Goal: Use online tool/utility: Utilize a website feature to perform a specific function

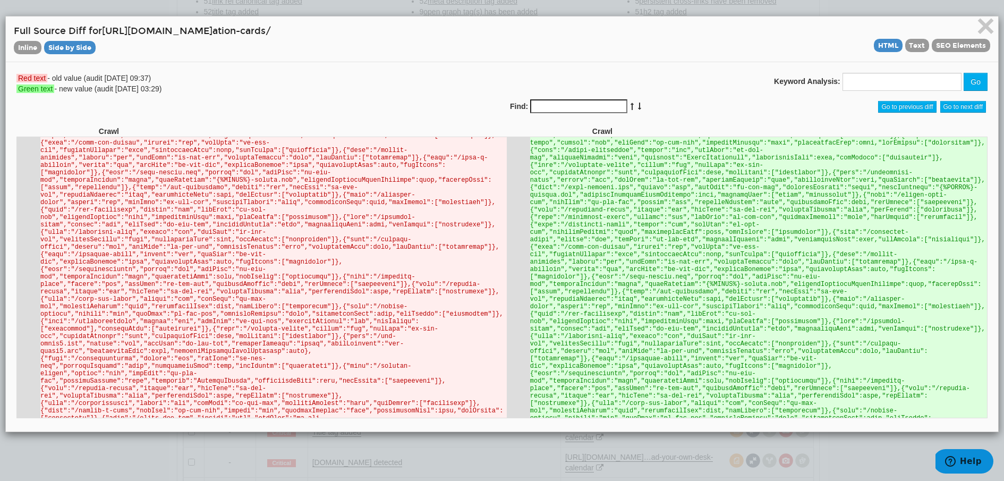
scroll to position [14971, 0]
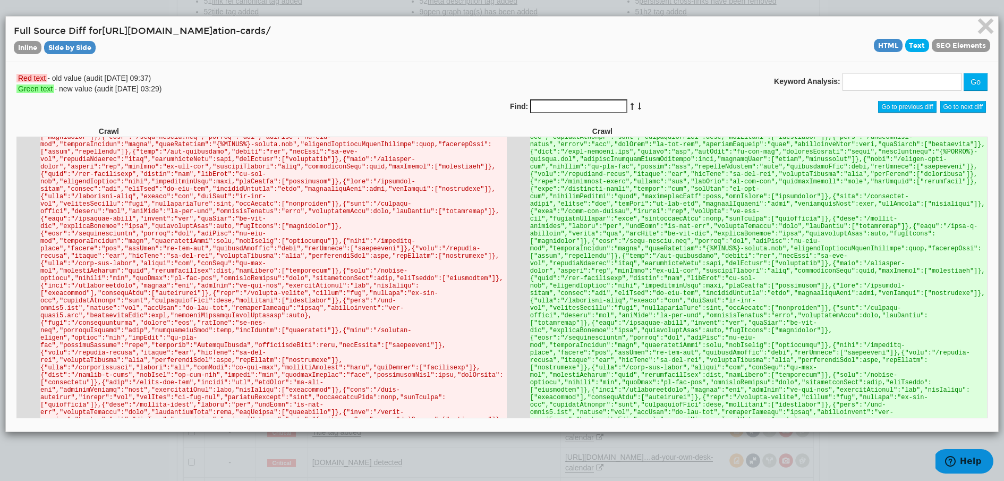
click at [919, 43] on span "Text" at bounding box center [917, 45] width 24 height 13
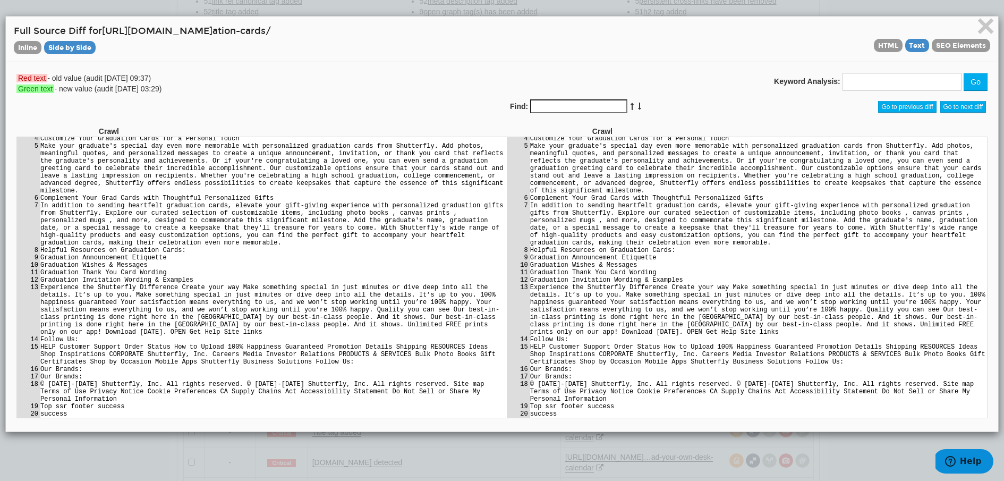
scroll to position [816, 0]
click at [955, 45] on span "SEO Elements" at bounding box center [961, 45] width 58 height 13
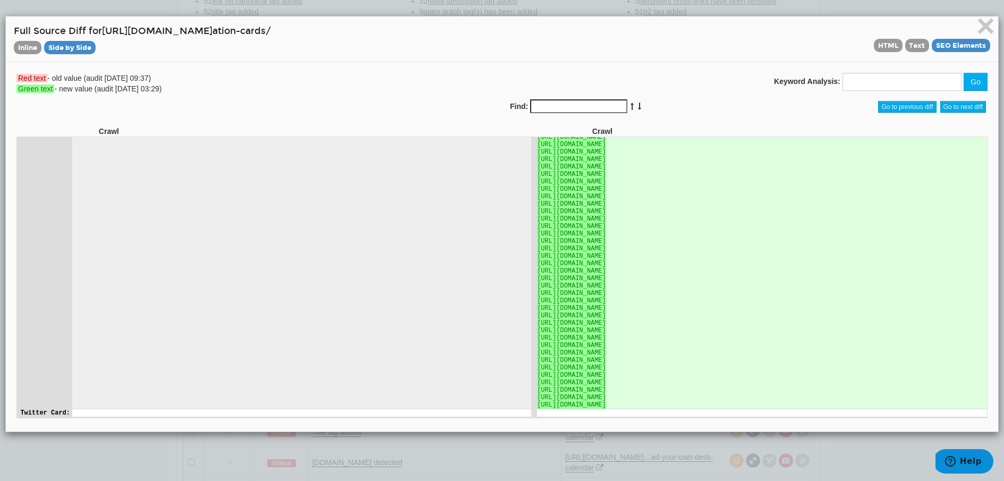
scroll to position [6844, 0]
click at [988, 29] on span "×" at bounding box center [986, 26] width 19 height 36
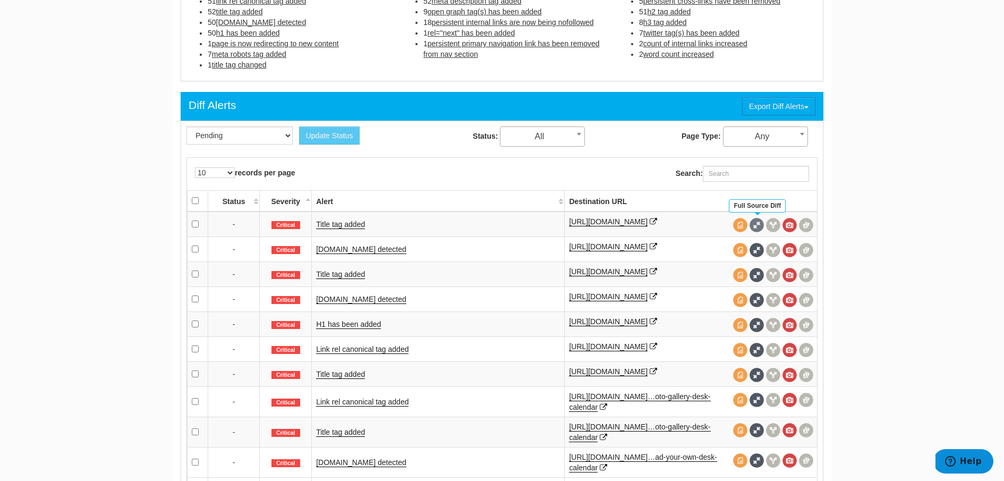
click at [759, 224] on span at bounding box center [757, 225] width 14 height 14
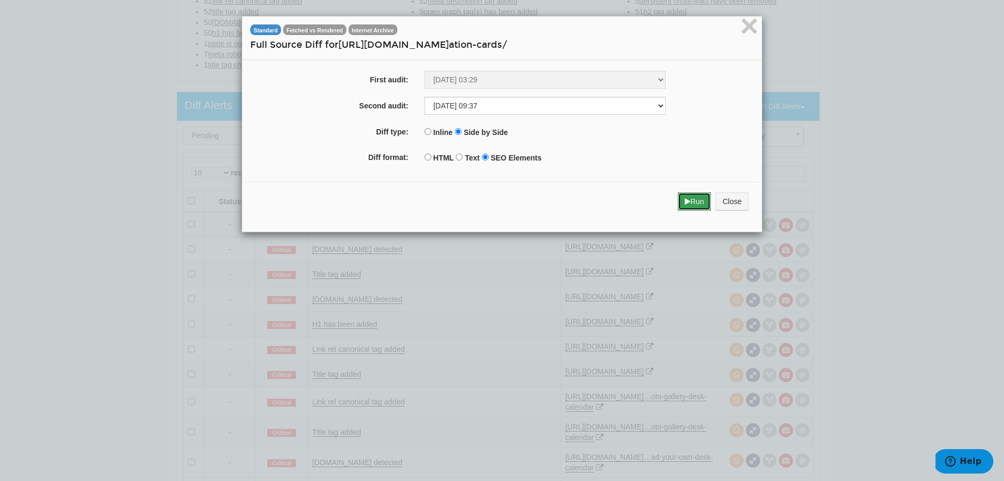
click at [693, 205] on button "Run" at bounding box center [694, 201] width 33 height 18
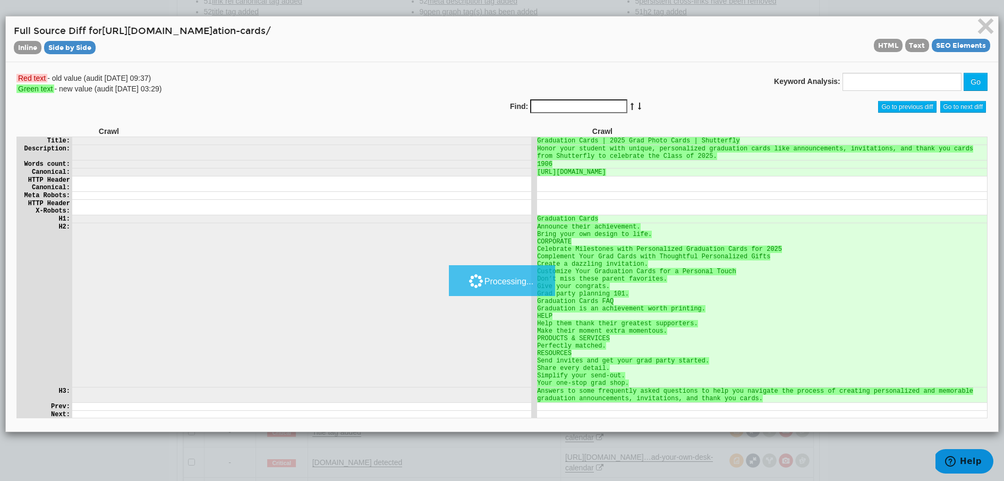
scroll to position [0, 0]
click at [987, 30] on span "×" at bounding box center [986, 26] width 19 height 36
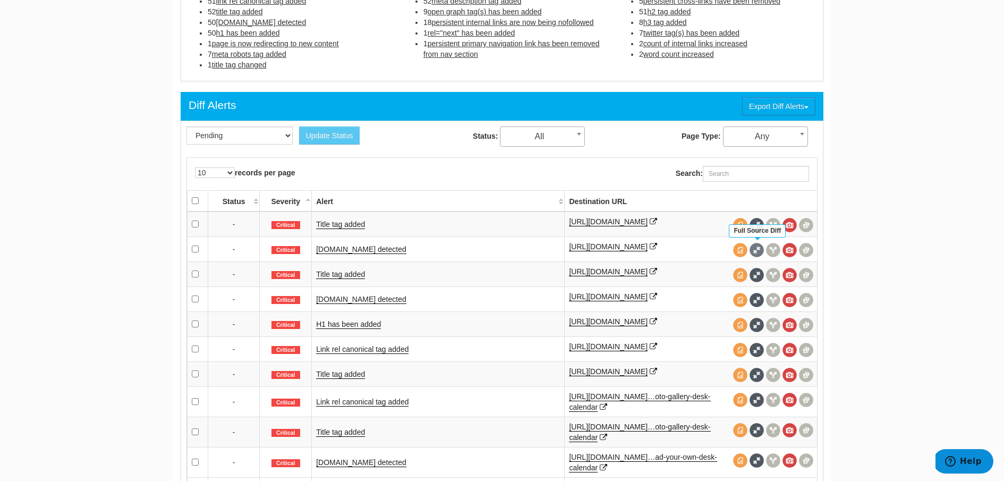
click at [758, 247] on span at bounding box center [757, 250] width 14 height 14
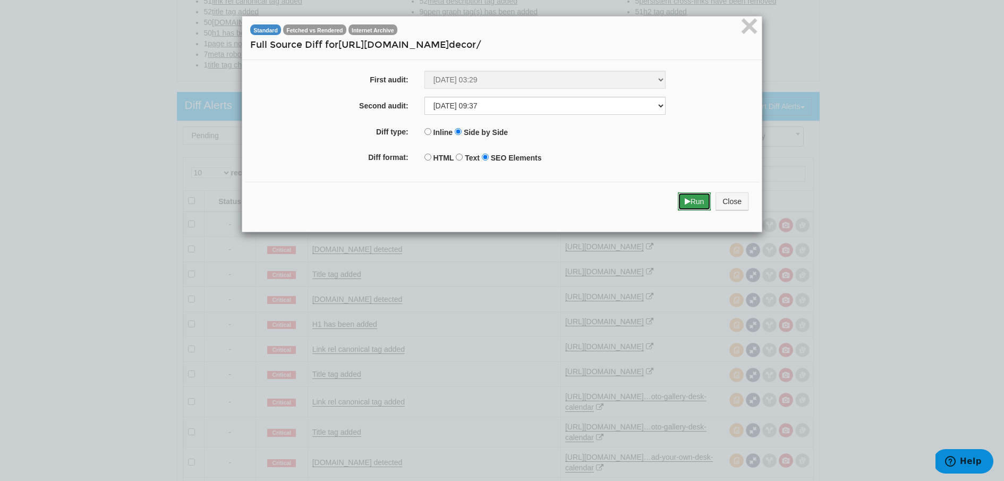
click at [692, 204] on button "Run" at bounding box center [694, 201] width 33 height 18
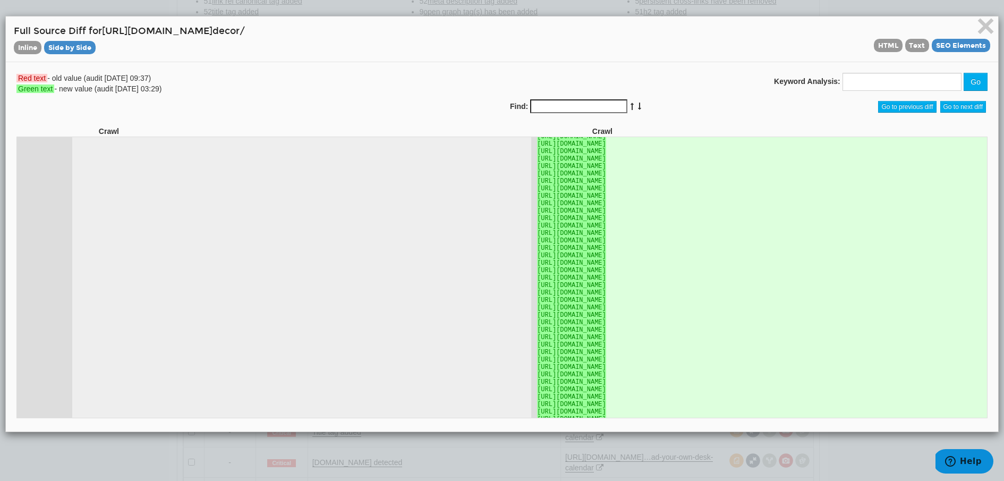
scroll to position [5211, 0]
click at [987, 30] on span "×" at bounding box center [986, 26] width 19 height 36
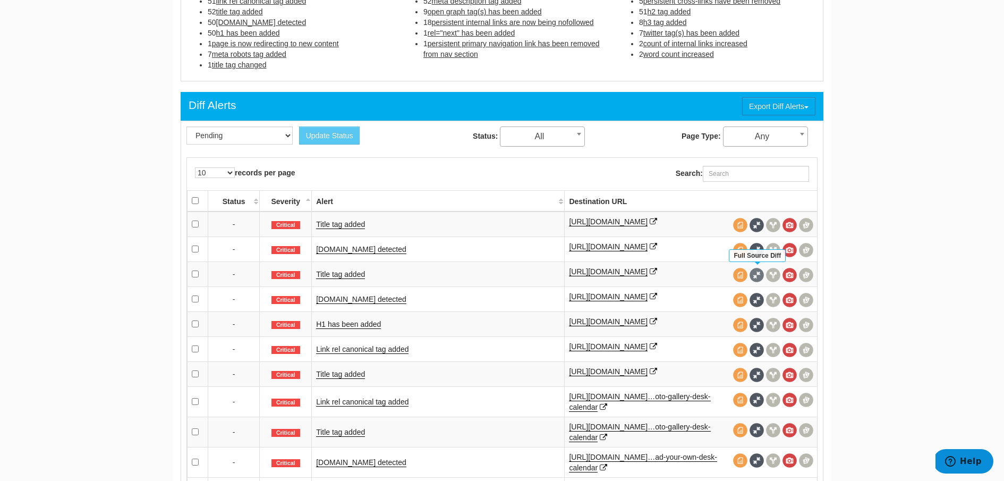
click at [760, 272] on span at bounding box center [757, 275] width 14 height 14
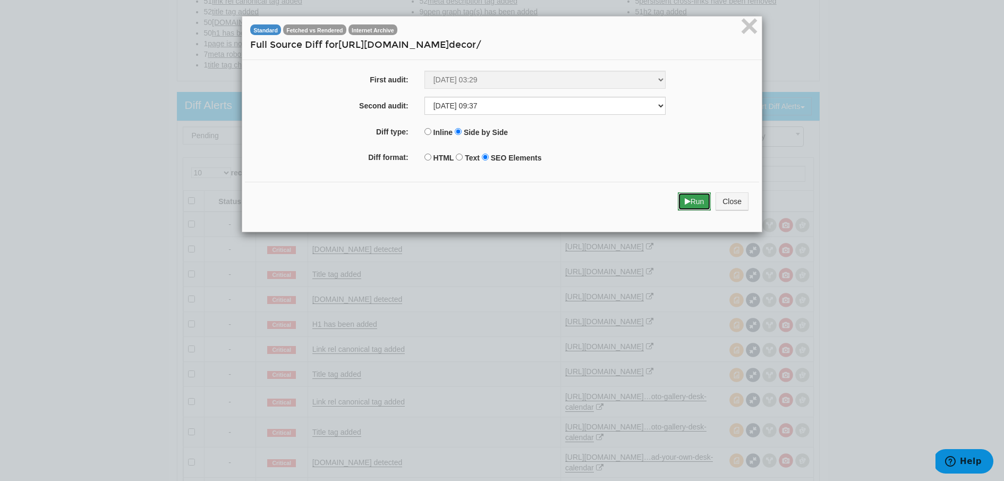
click at [697, 205] on button "Run" at bounding box center [694, 201] width 33 height 18
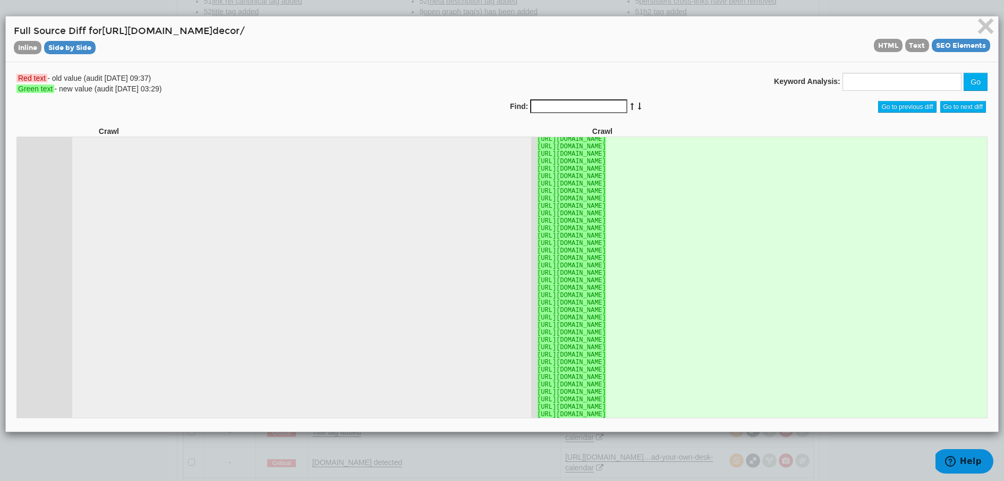
scroll to position [694, 0]
click at [986, 31] on span "×" at bounding box center [986, 26] width 19 height 36
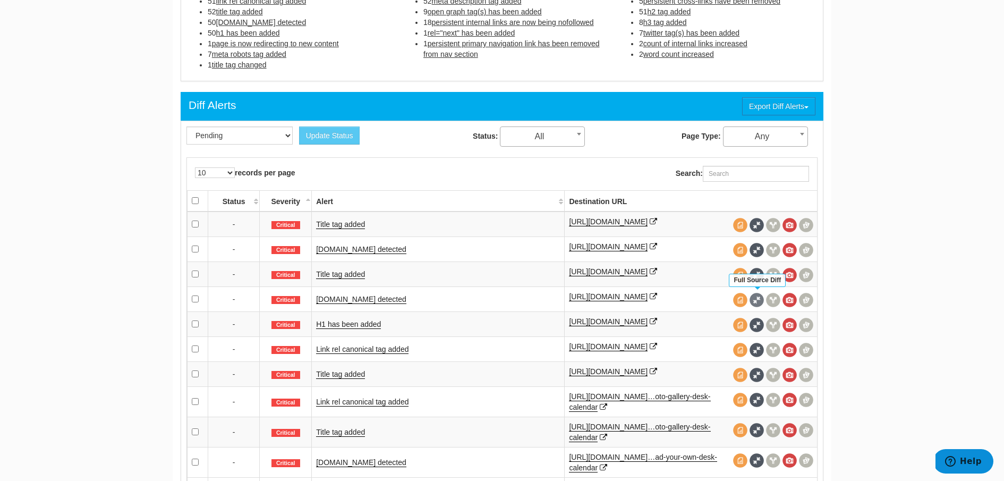
click at [758, 297] on span at bounding box center [757, 300] width 14 height 14
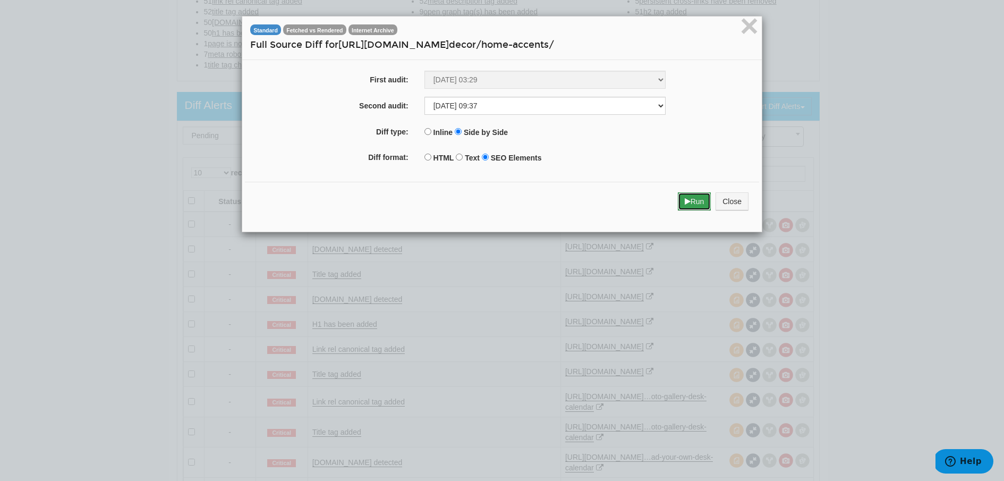
click at [699, 202] on button "Run" at bounding box center [694, 201] width 33 height 18
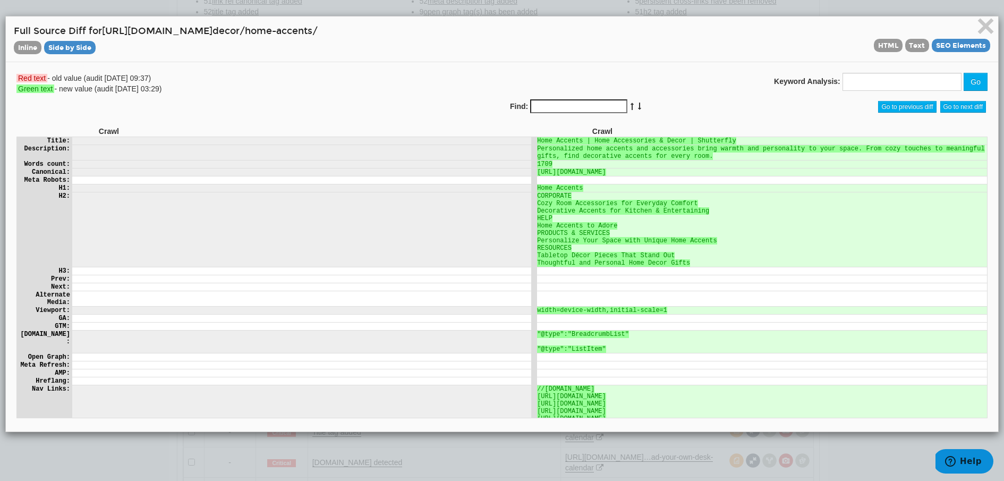
scroll to position [0, 0]
click at [983, 27] on span "×" at bounding box center [986, 26] width 19 height 36
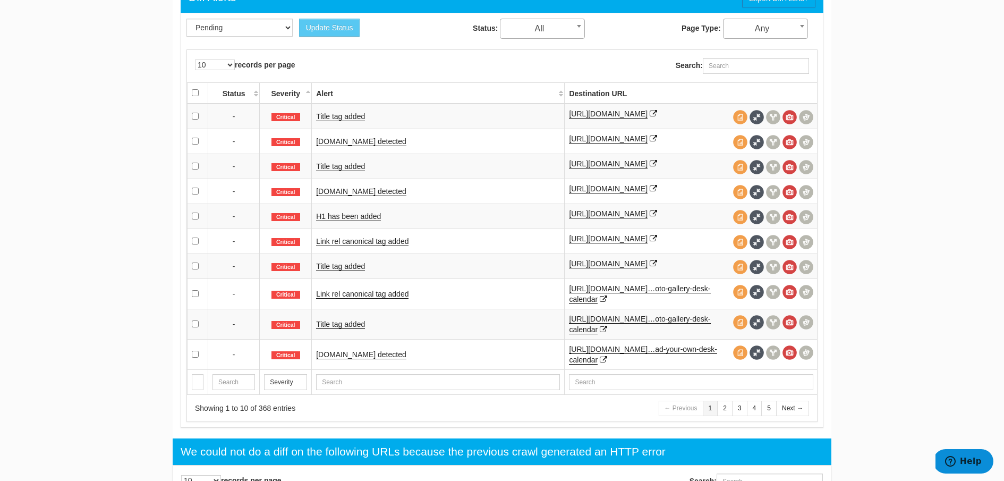
scroll to position [518, 0]
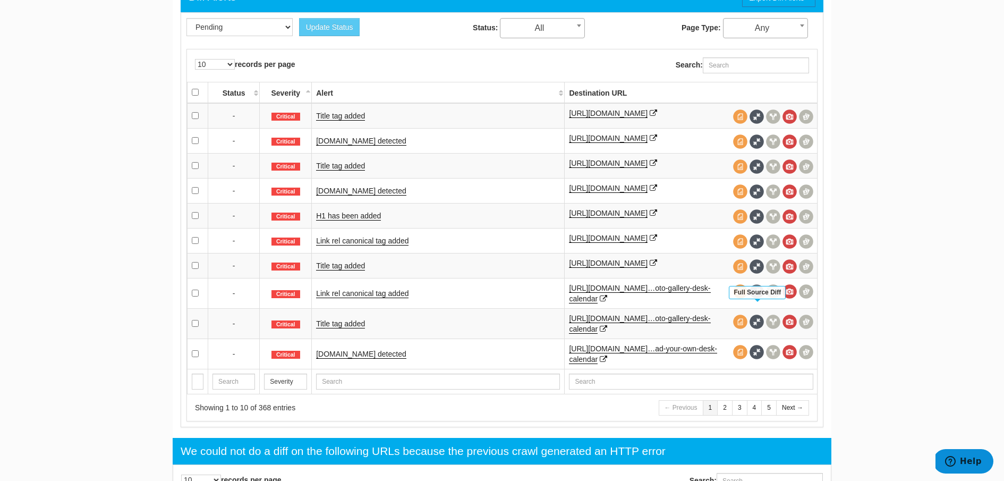
click at [760, 299] on span at bounding box center [757, 291] width 14 height 14
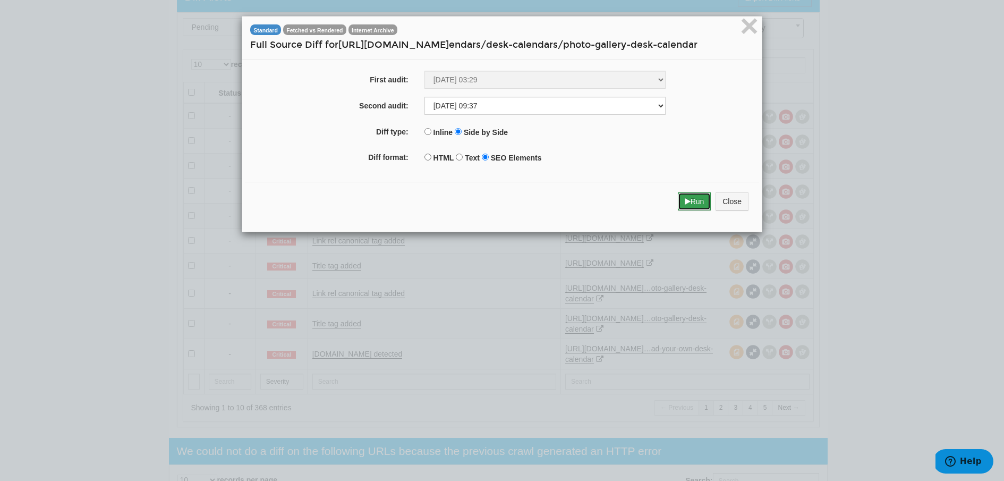
click at [702, 210] on button "Run" at bounding box center [694, 201] width 33 height 18
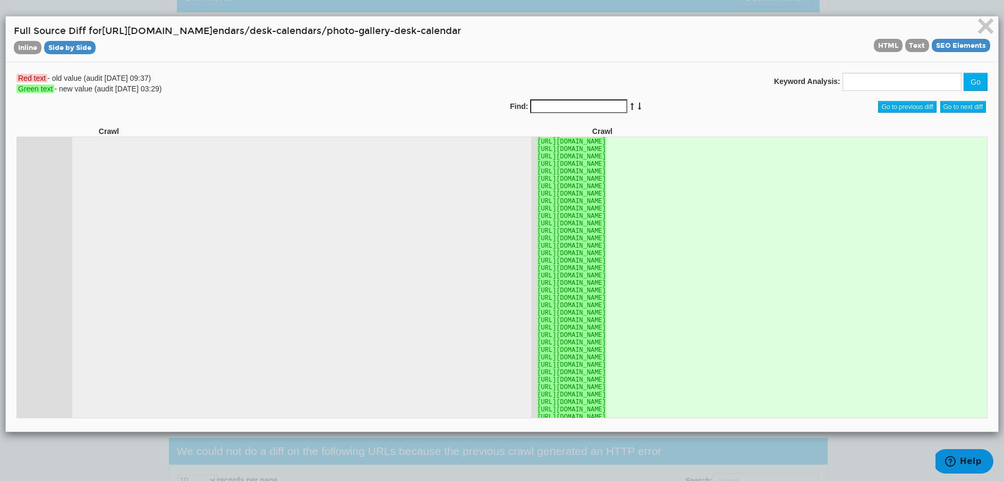
scroll to position [779, 0]
click at [984, 25] on span "×" at bounding box center [986, 26] width 19 height 36
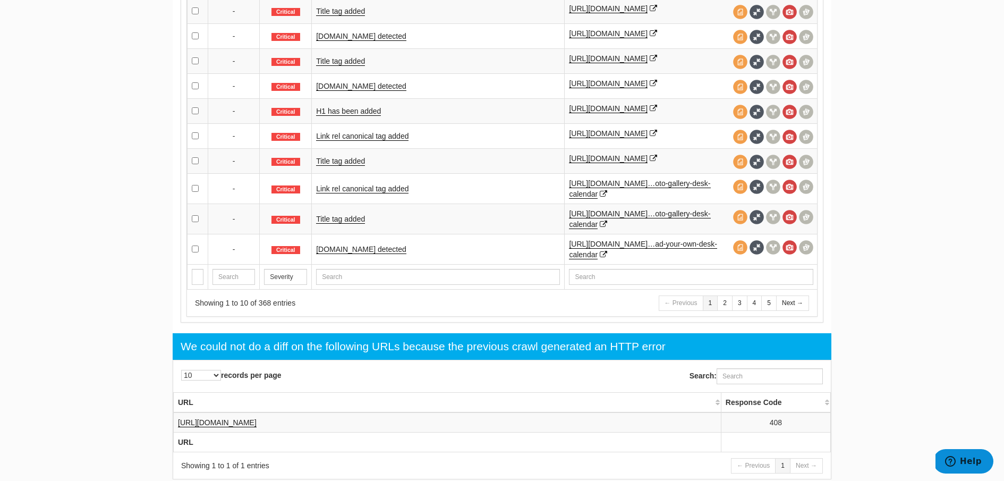
scroll to position [652, 0]
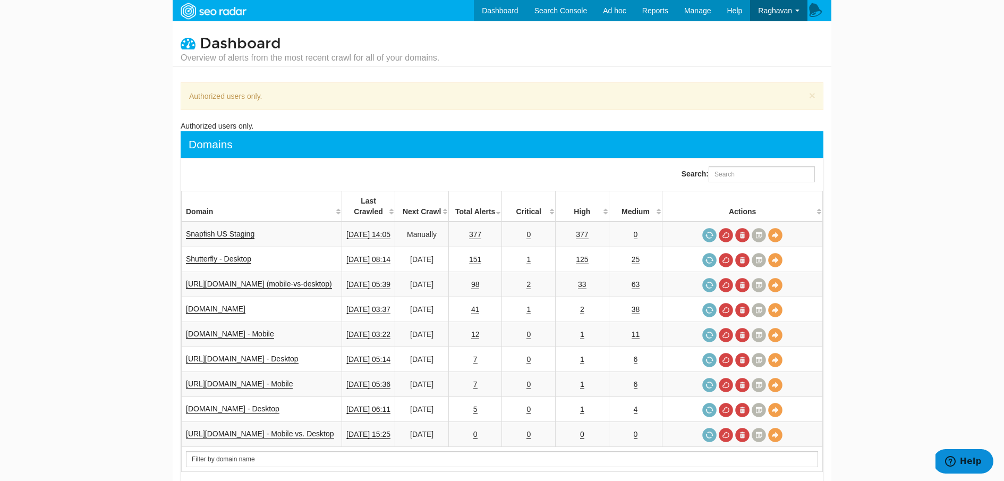
scroll to position [43, 0]
